Goal: Task Accomplishment & Management: Manage account settings

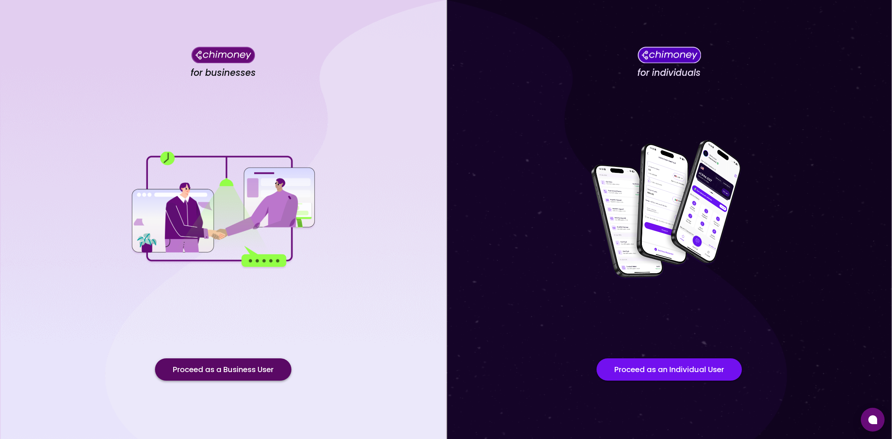
click at [254, 374] on button "Proceed as a Business User" at bounding box center [223, 369] width 136 height 22
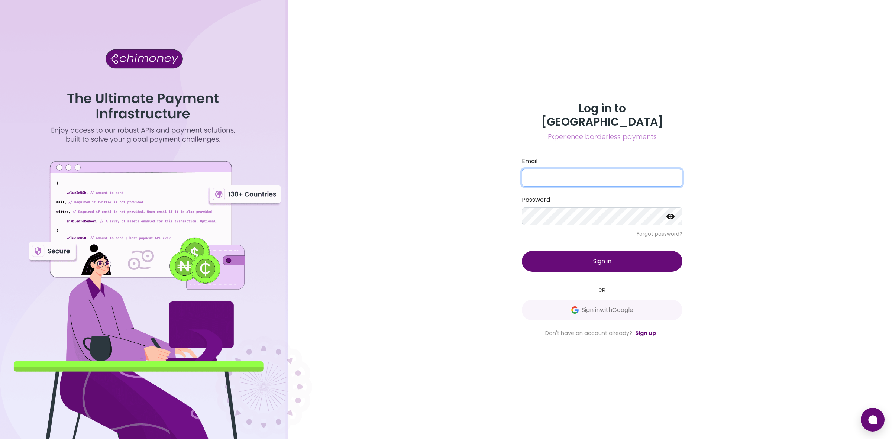
type input "yusra@goodwall.org"
click at [625, 258] on button "Sign in" at bounding box center [602, 261] width 161 height 21
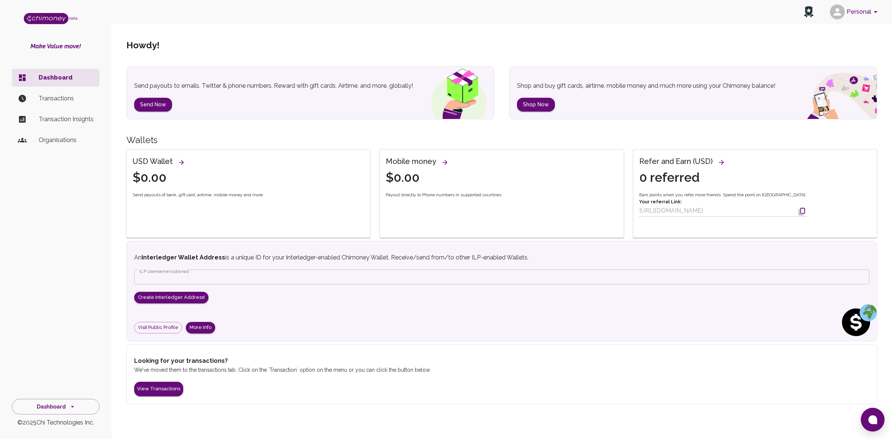
click at [865, 10] on button "Personal" at bounding box center [855, 11] width 56 height 19
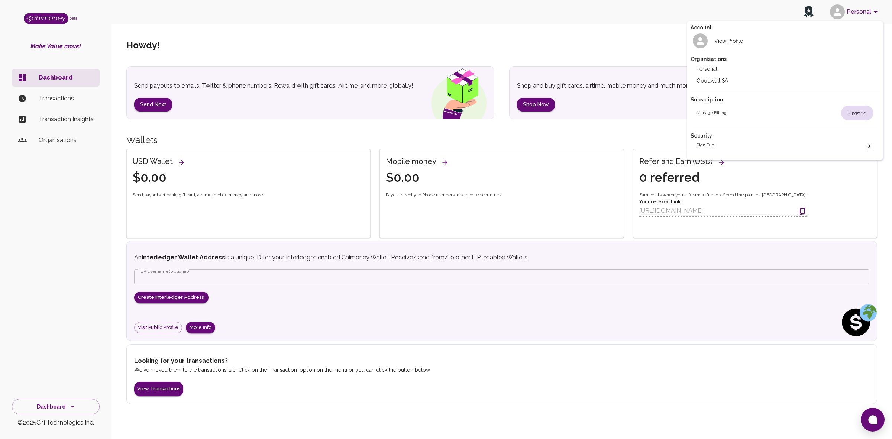
click at [718, 79] on li "Goodwall SA" at bounding box center [785, 81] width 189 height 12
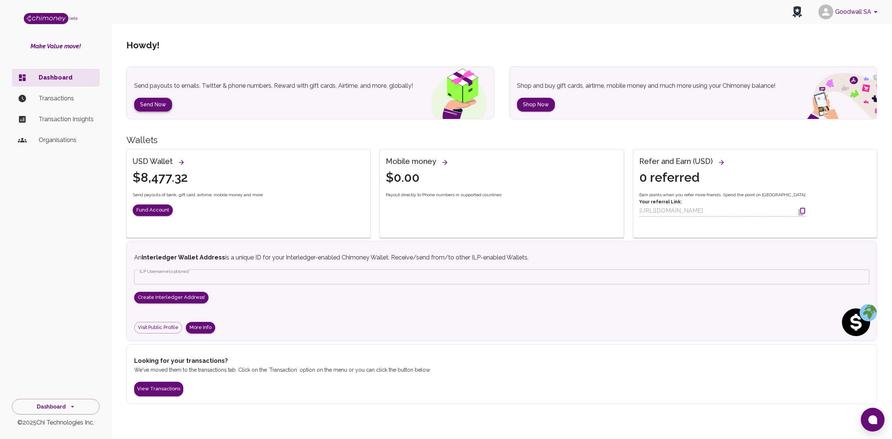
click at [149, 99] on button "Send Now" at bounding box center [153, 105] width 38 height 14
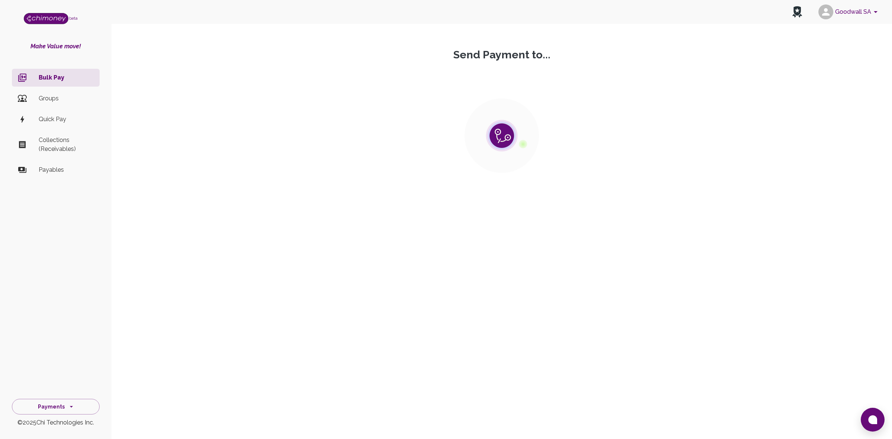
click at [67, 173] on p "Payables" at bounding box center [66, 169] width 55 height 9
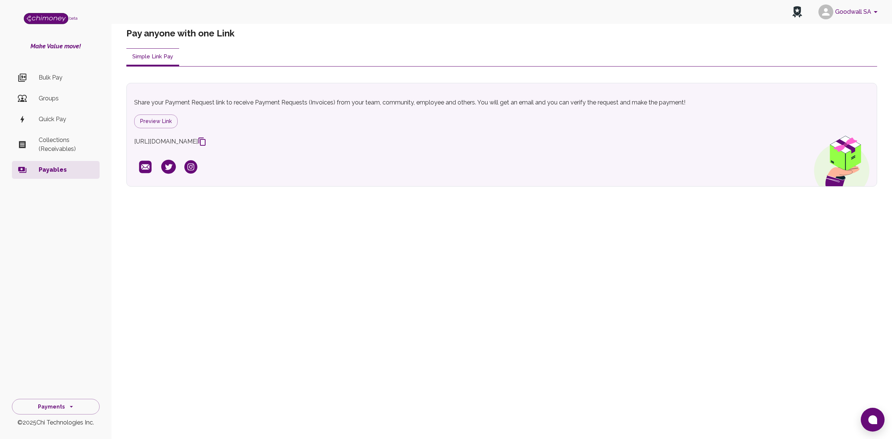
click at [206, 142] on icon at bounding box center [202, 142] width 7 height 8
click at [171, 126] on button "Preview Link" at bounding box center [155, 122] width 43 height 14
